Goal: Information Seeking & Learning: Learn about a topic

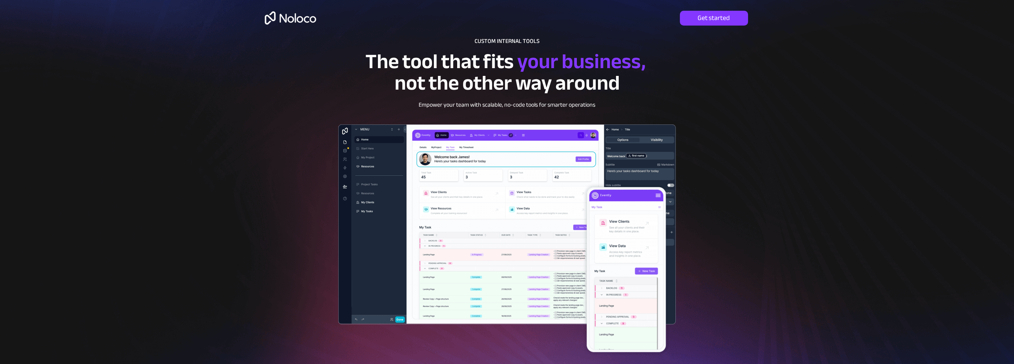
click at [298, 19] on img at bounding box center [290, 18] width 57 height 24
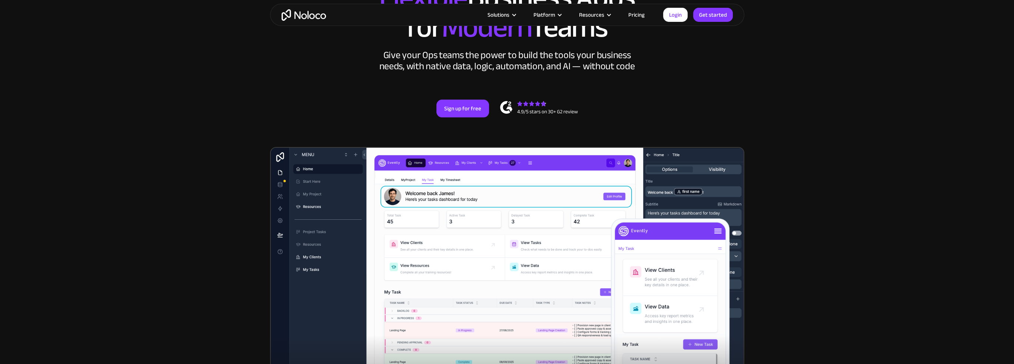
scroll to position [111, 0]
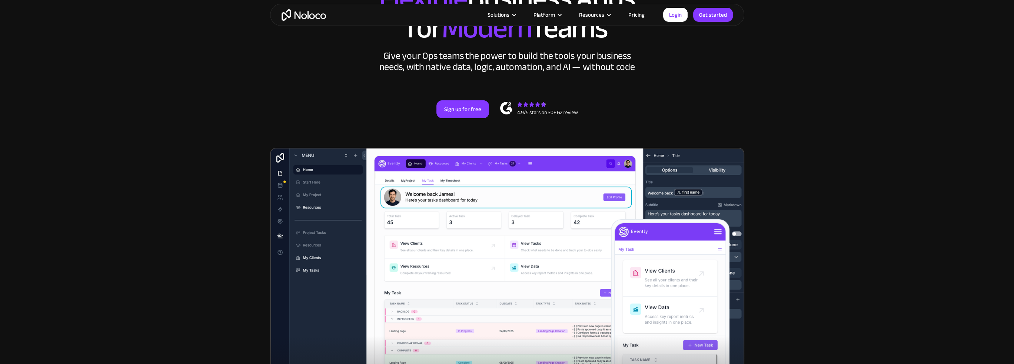
click at [636, 14] on link "Pricing" at bounding box center [636, 15] width 35 height 10
